Goal: Task Accomplishment & Management: Manage account settings

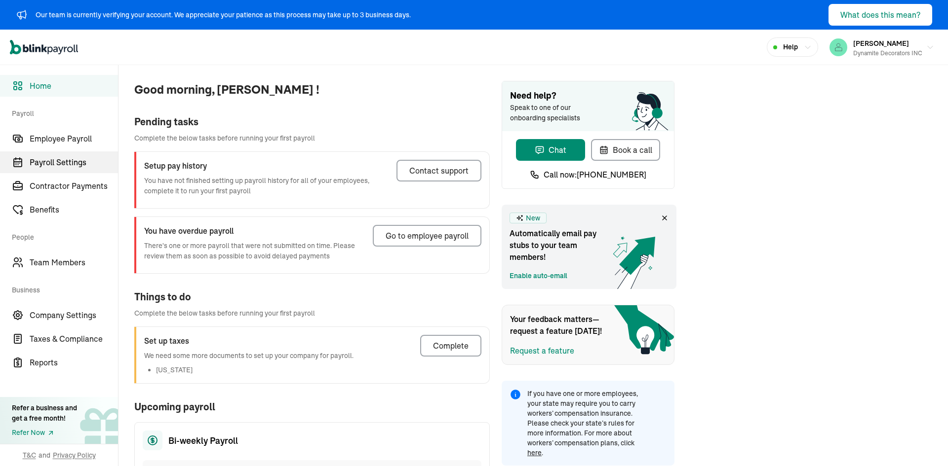
click at [65, 166] on span "Payroll Settings" at bounding box center [74, 162] width 88 height 12
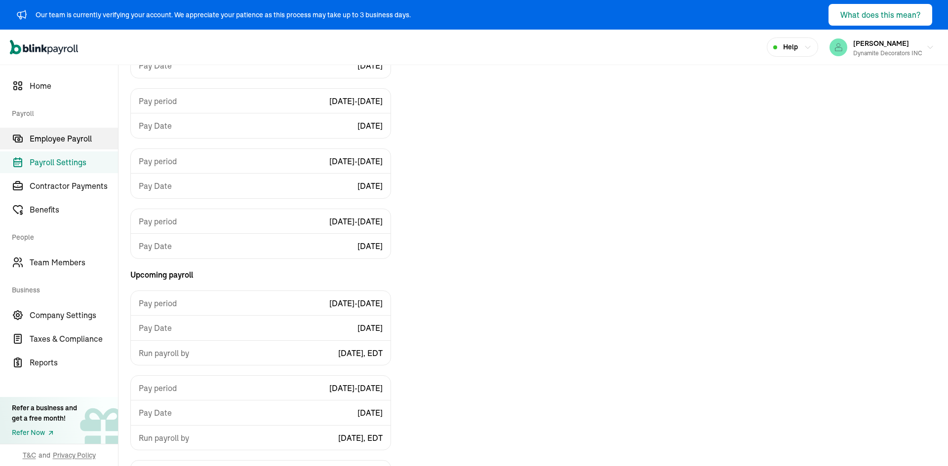
click at [49, 139] on span "Employee Payroll" at bounding box center [74, 139] width 88 height 12
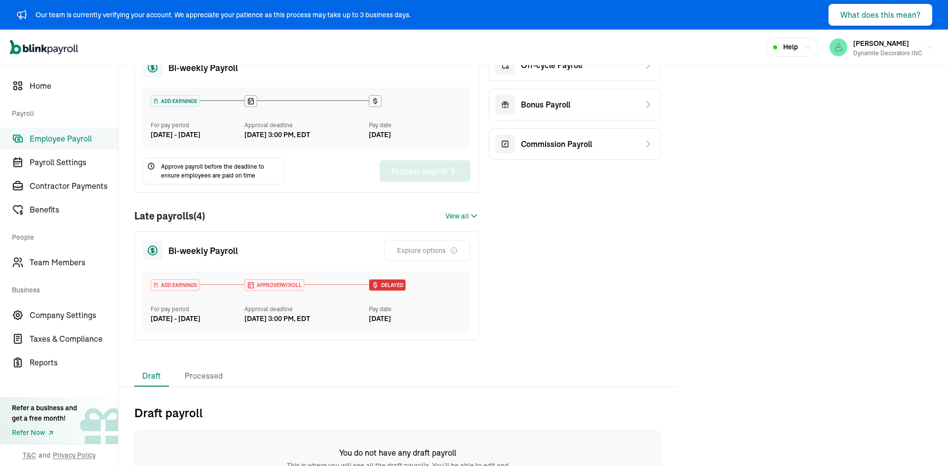
click at [461, 222] on span "View all" at bounding box center [457, 216] width 24 height 10
